Goal: Information Seeking & Learning: Understand process/instructions

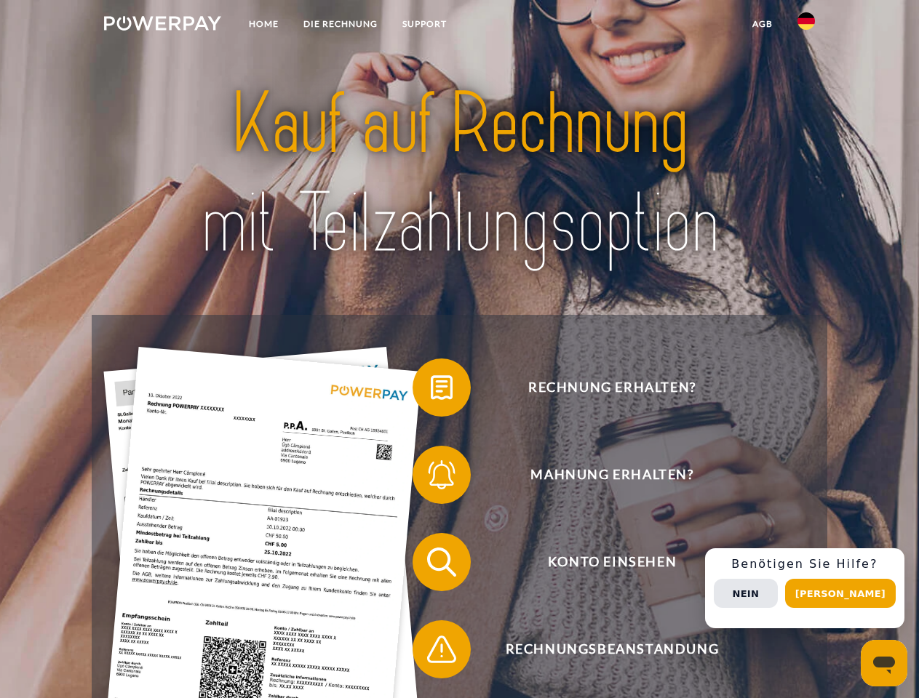
click at [162, 25] on img at bounding box center [162, 23] width 117 height 15
click at [806, 25] on img at bounding box center [805, 20] width 17 height 17
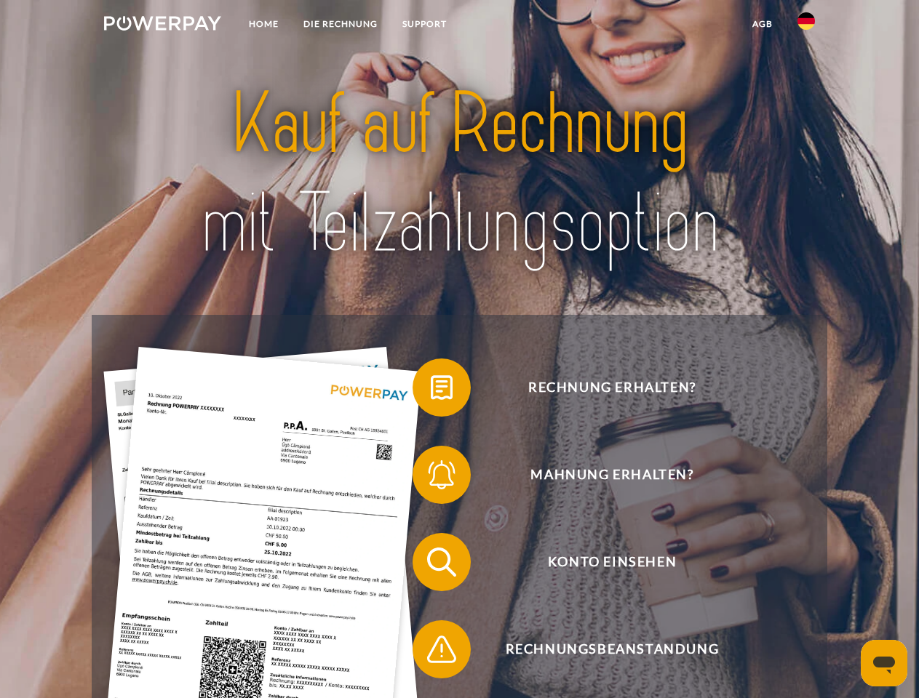
click at [762, 24] on link "agb" at bounding box center [762, 24] width 45 height 26
click at [431, 391] on span at bounding box center [419, 387] width 73 height 73
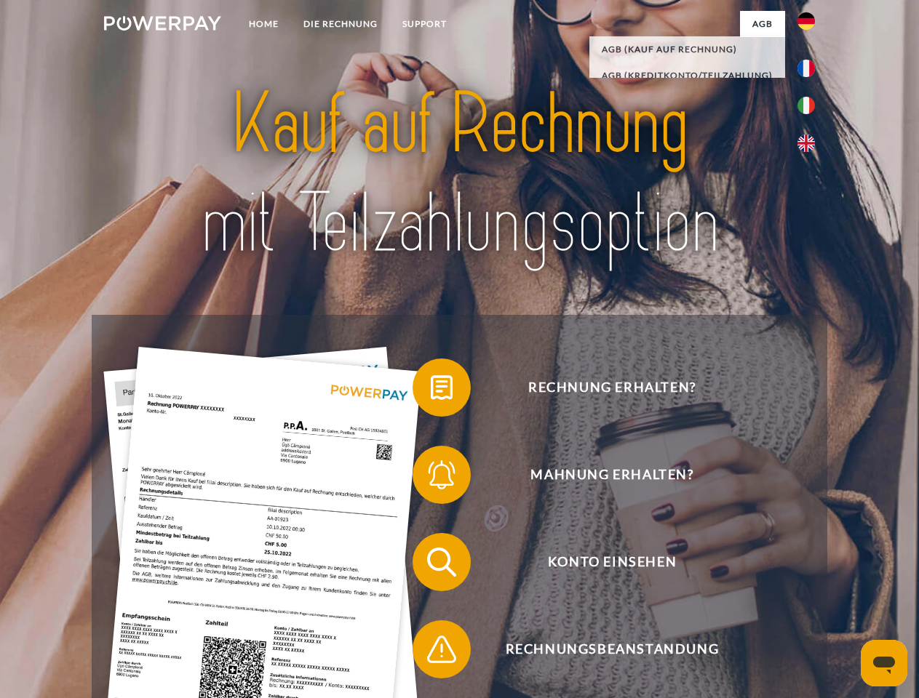
click at [431, 478] on span at bounding box center [419, 475] width 73 height 73
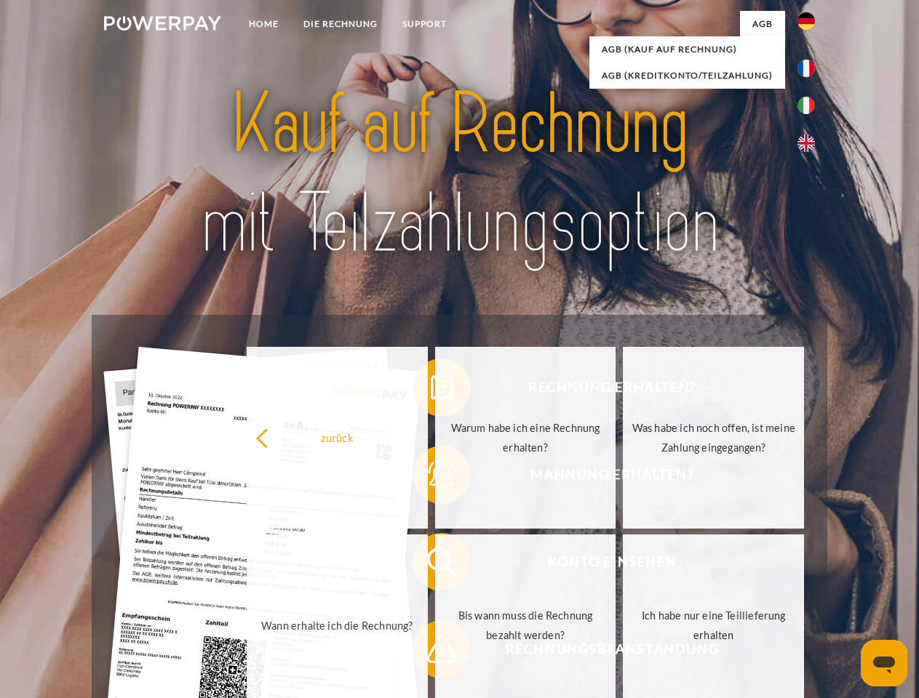
click at [435, 565] on link "Bis wann muss die Rechnung bezahlt werden?" at bounding box center [525, 626] width 181 height 182
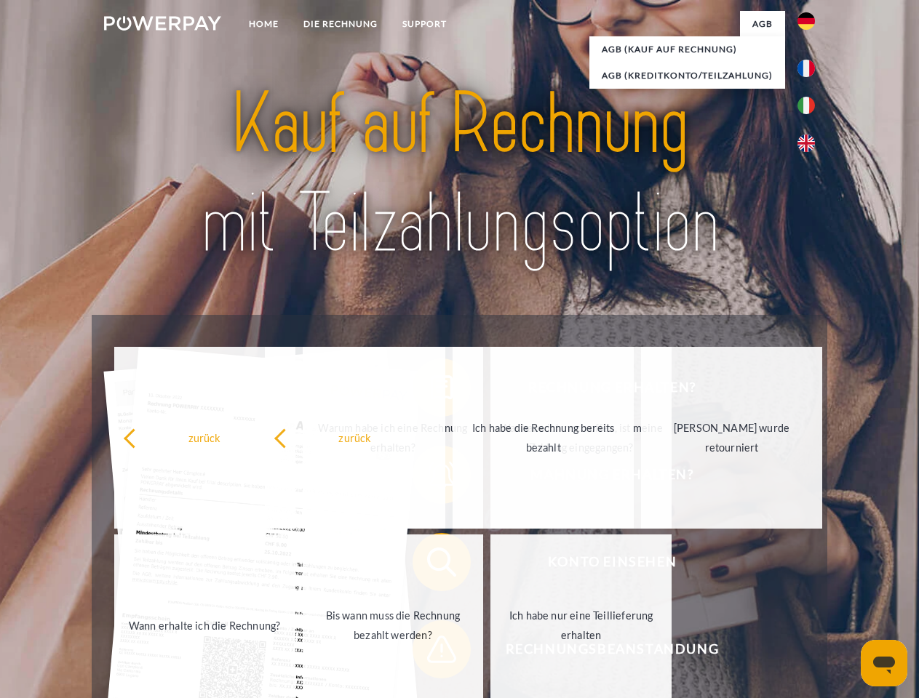
click at [431, 652] on span at bounding box center [419, 649] width 73 height 73
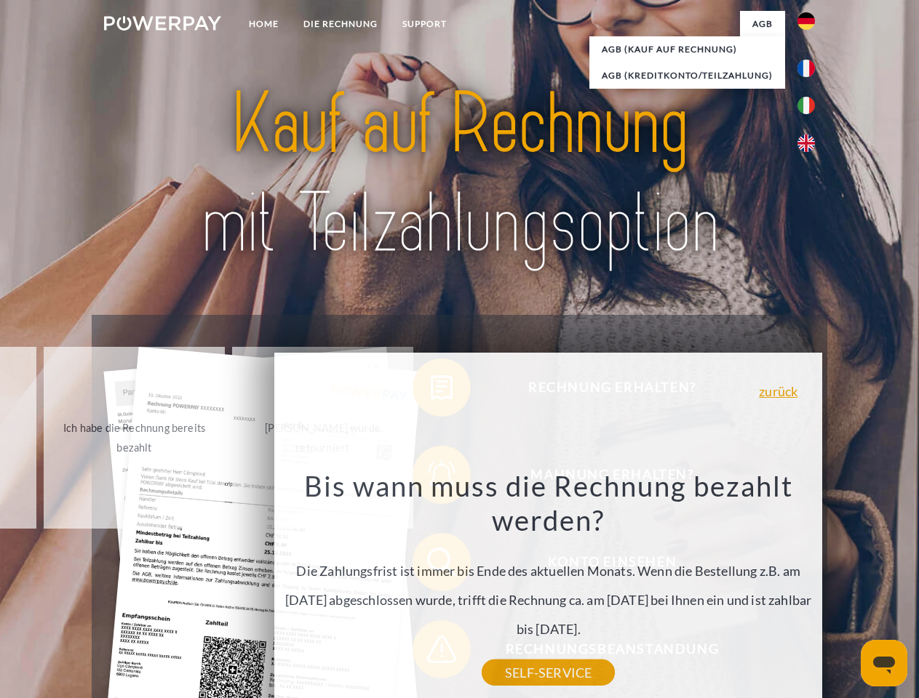
click at [810, 588] on div "Rechnung erhalten? Mahnung erhalten? Konto einsehen" at bounding box center [459, 606] width 735 height 582
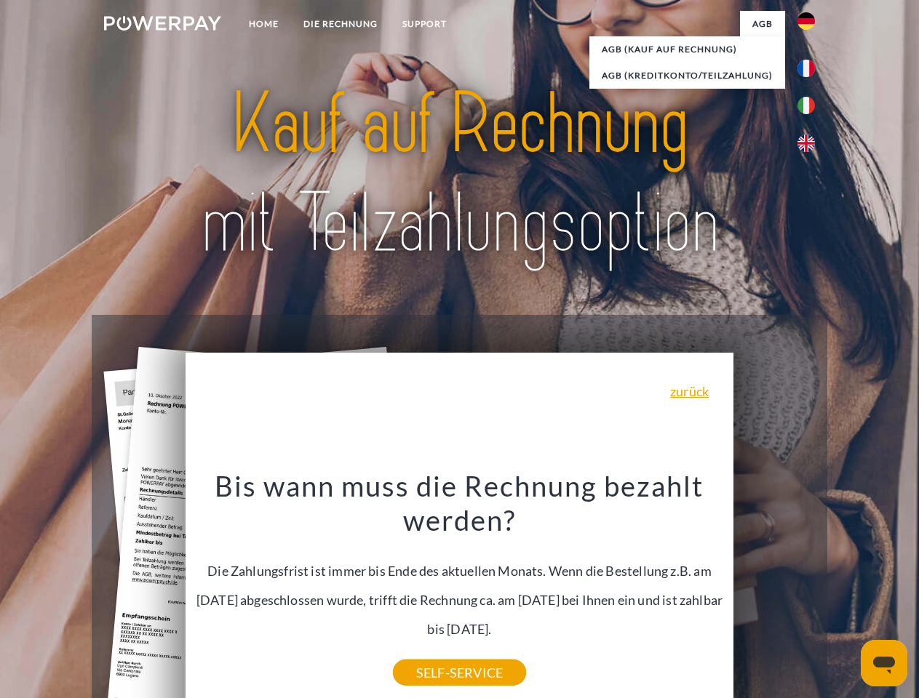
click at [774, 591] on span "Konto einsehen" at bounding box center [612, 562] width 356 height 58
click at [845, 594] on header "Home DIE RECHNUNG SUPPORT" at bounding box center [459, 502] width 919 height 1005
